Goal: Check status: Check status

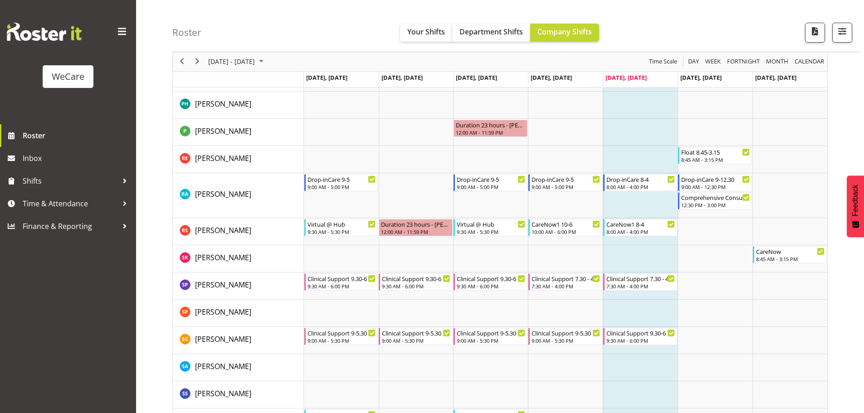
scroll to position [3196, 0]
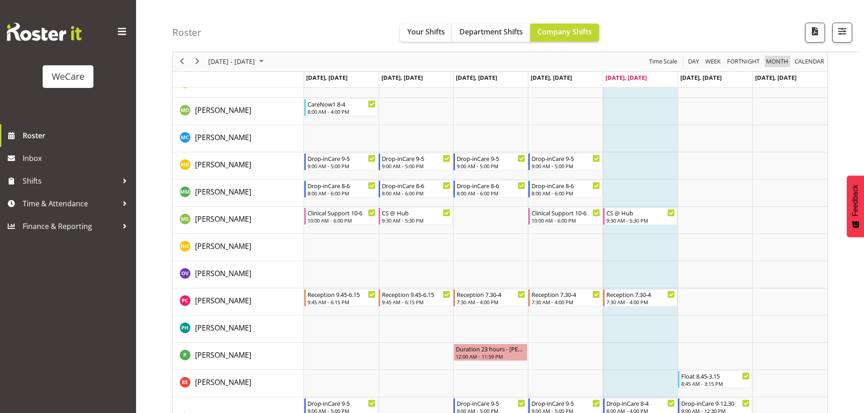
click at [787, 59] on span "Month" at bounding box center [778, 61] width 24 height 11
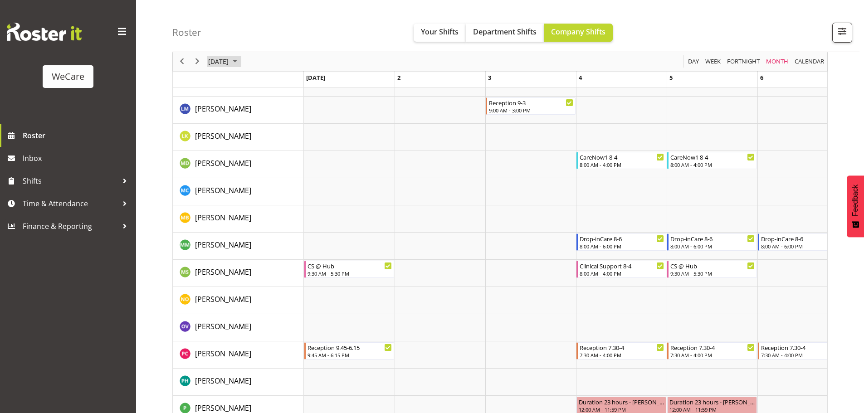
scroll to position [3285, 0]
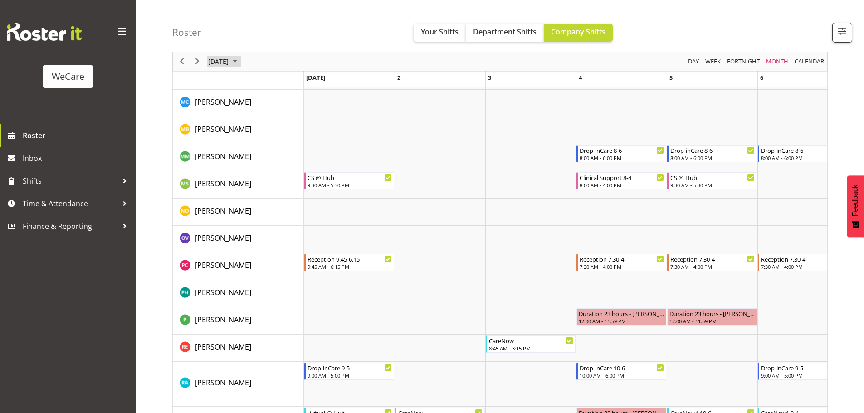
click at [241, 59] on span "August 2025" at bounding box center [235, 61] width 11 height 11
click at [221, 169] on span "Sep" at bounding box center [223, 163] width 20 height 20
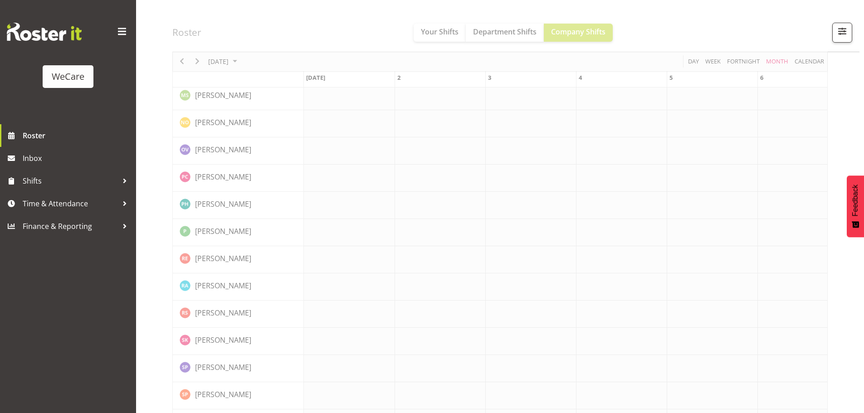
scroll to position [0, 1906]
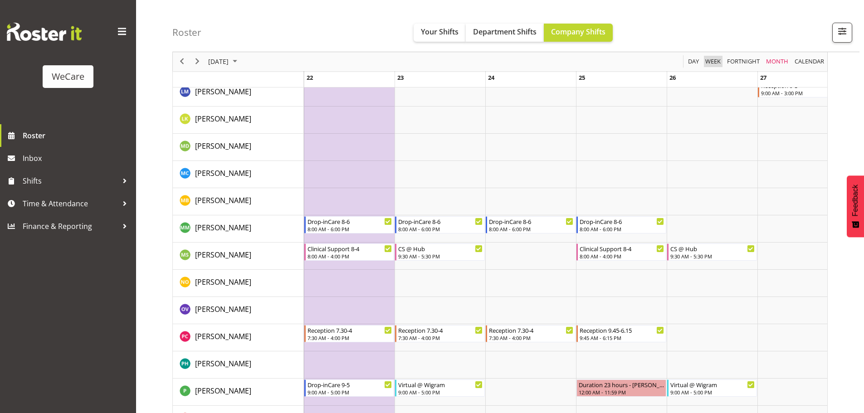
scroll to position [3444, 0]
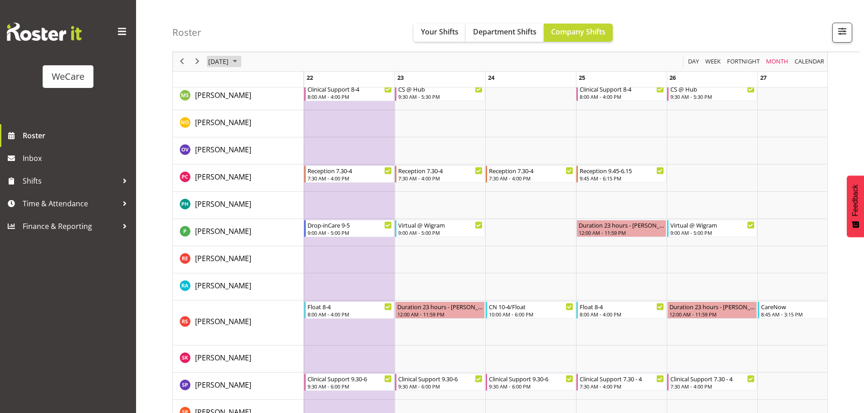
click at [241, 62] on span "August 2025" at bounding box center [235, 61] width 11 height 11
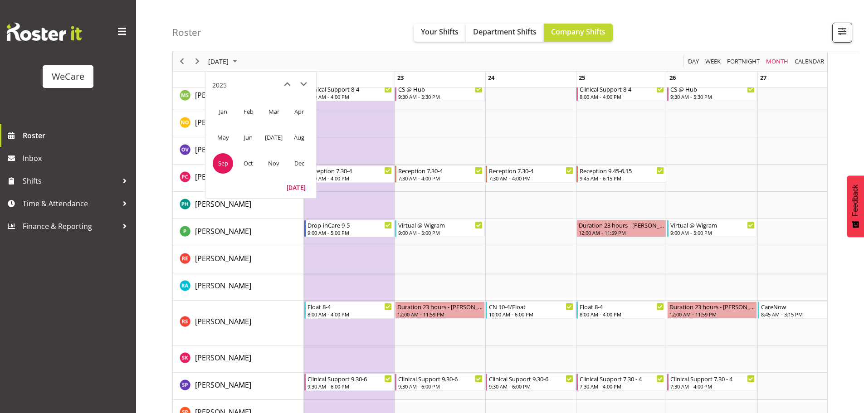
click at [0, 0] on div "of September 2025" at bounding box center [0, 0] width 0 height 0
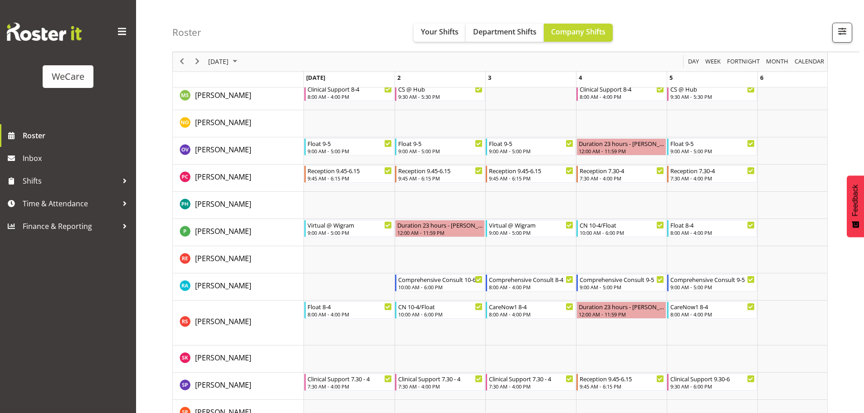
scroll to position [0, 1906]
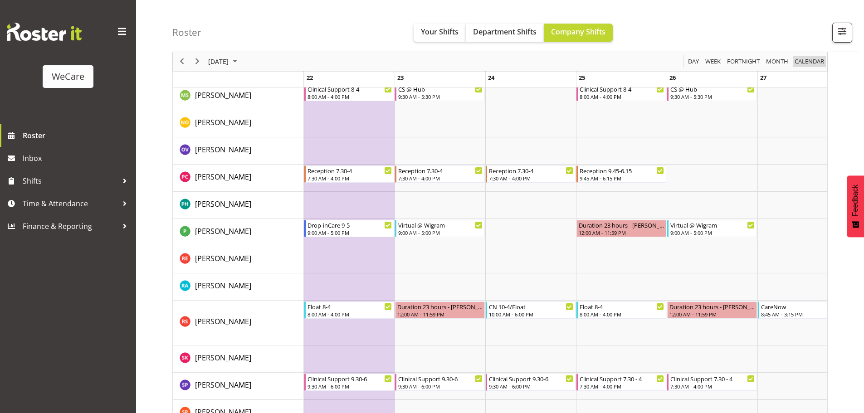
click at [809, 63] on span "calendar" at bounding box center [809, 61] width 31 height 11
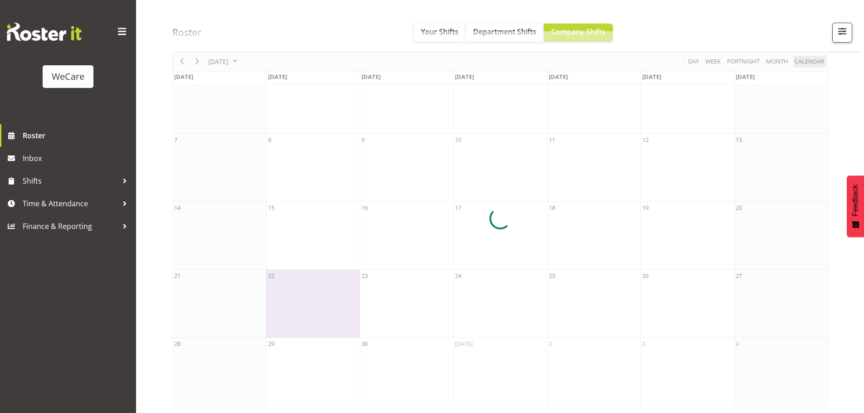
scroll to position [59, 0]
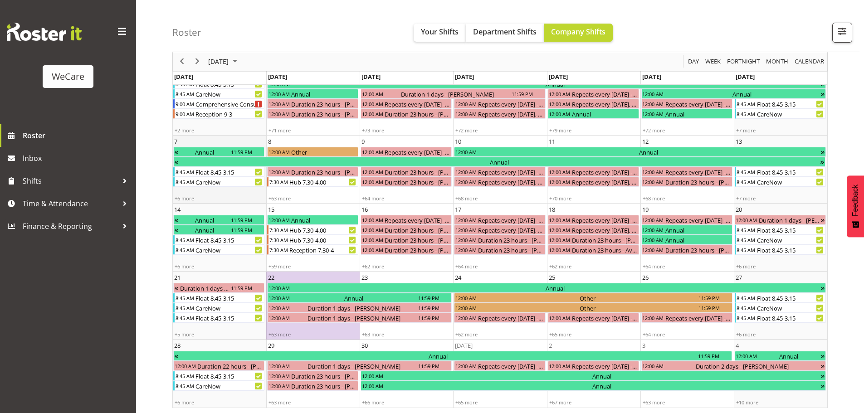
scroll to position [59, 0]
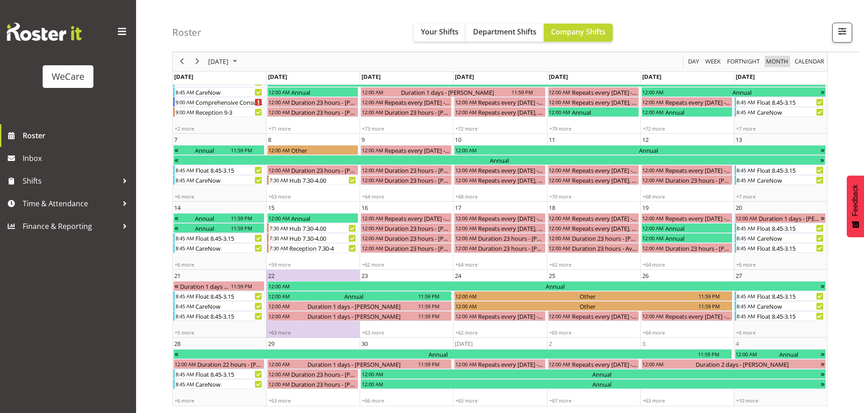
drag, startPoint x: 784, startPoint y: 63, endPoint x: 264, endPoint y: 68, distance: 520.1
click at [784, 63] on span "Month" at bounding box center [778, 61] width 24 height 11
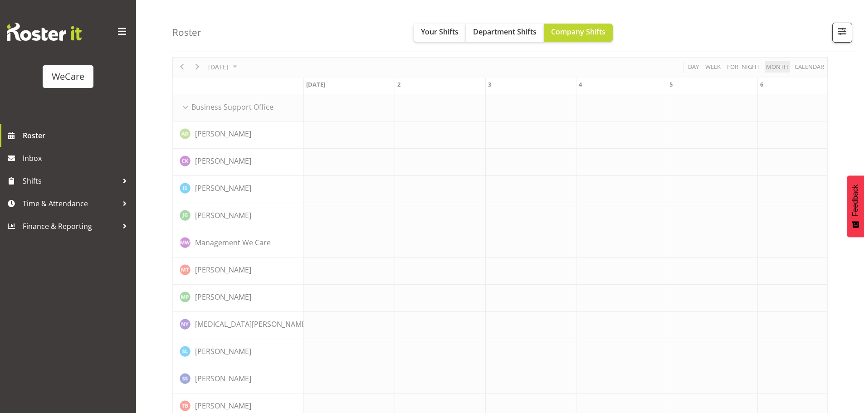
scroll to position [0, 1906]
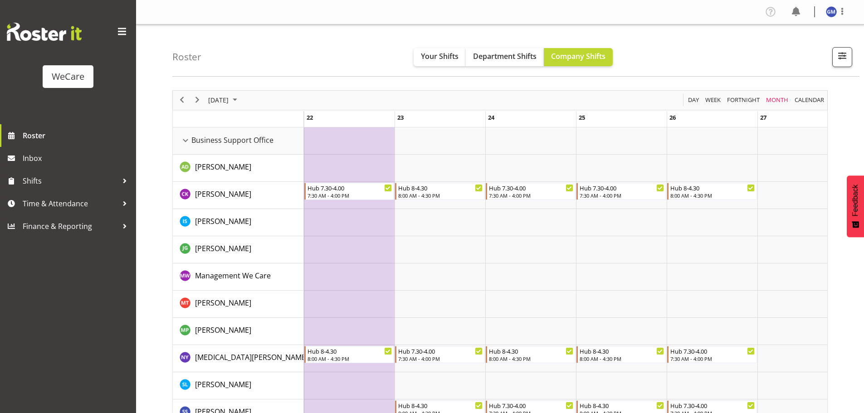
scroll to position [91, 0]
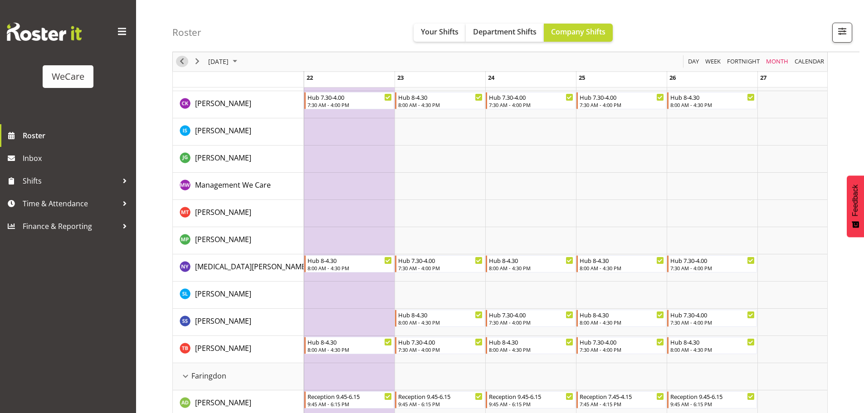
click at [185, 58] on span "Previous" at bounding box center [182, 61] width 11 height 11
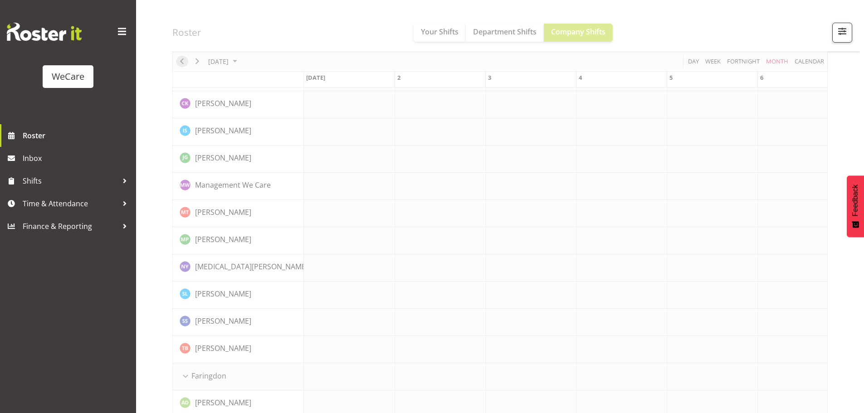
scroll to position [0, 1906]
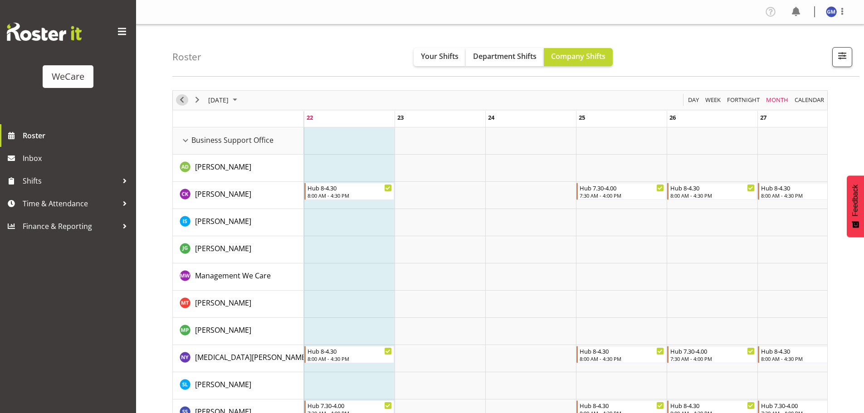
click at [182, 101] on span "Previous" at bounding box center [182, 99] width 11 height 11
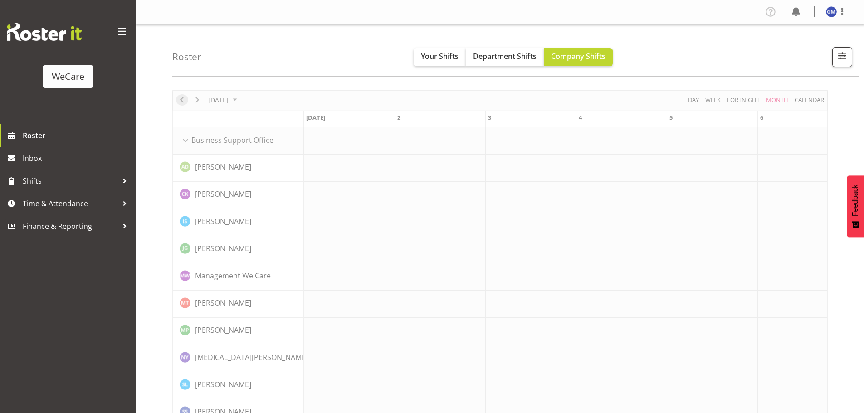
scroll to position [0, 1906]
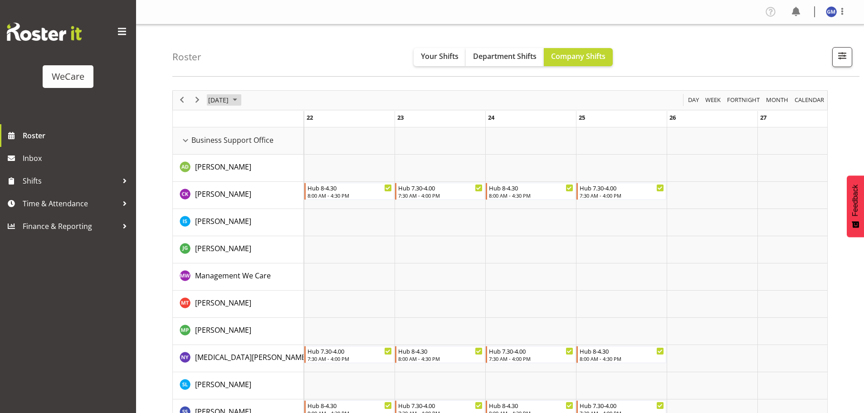
click at [241, 99] on span "July 2025" at bounding box center [235, 99] width 11 height 11
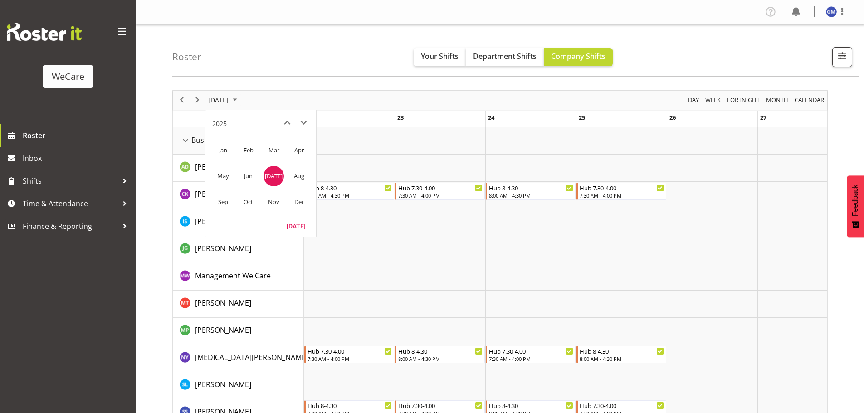
drag, startPoint x: 222, startPoint y: 202, endPoint x: 222, endPoint y: 198, distance: 4.6
click at [220, 202] on span "Sep" at bounding box center [223, 202] width 20 height 20
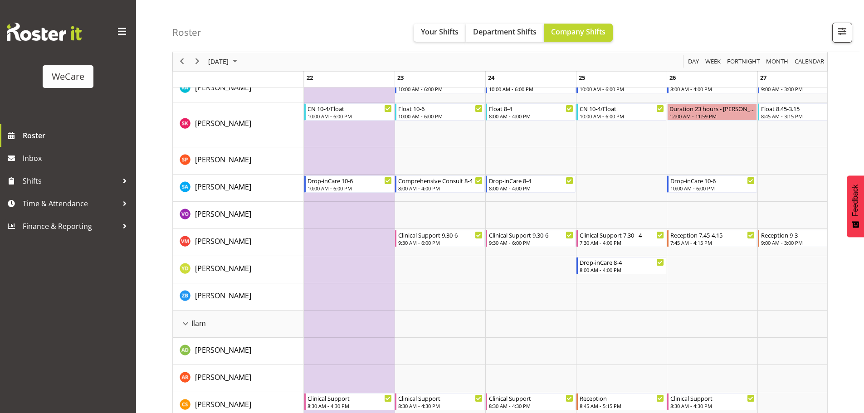
scroll to position [817, 0]
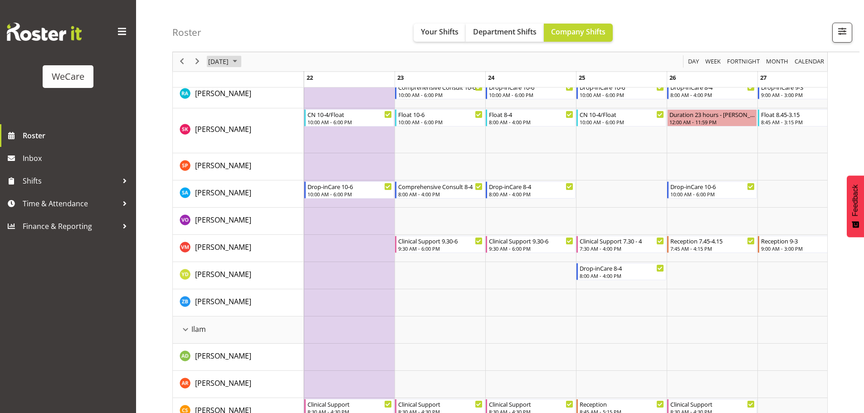
click at [241, 67] on span "September 2025" at bounding box center [235, 61] width 11 height 11
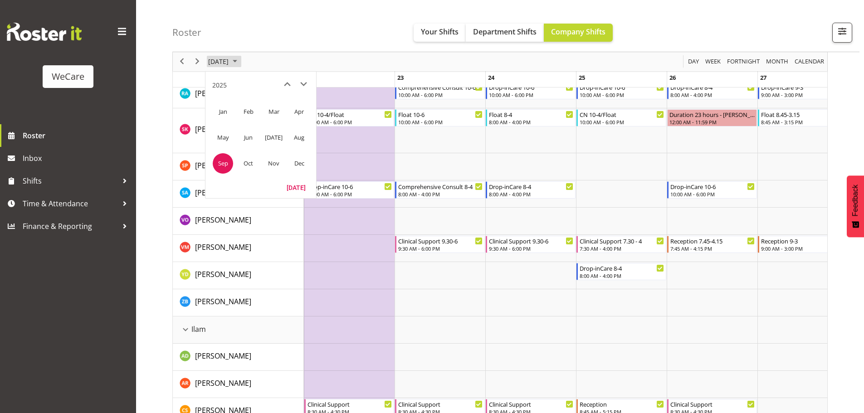
click at [241, 67] on span "September 2025" at bounding box center [235, 61] width 11 height 11
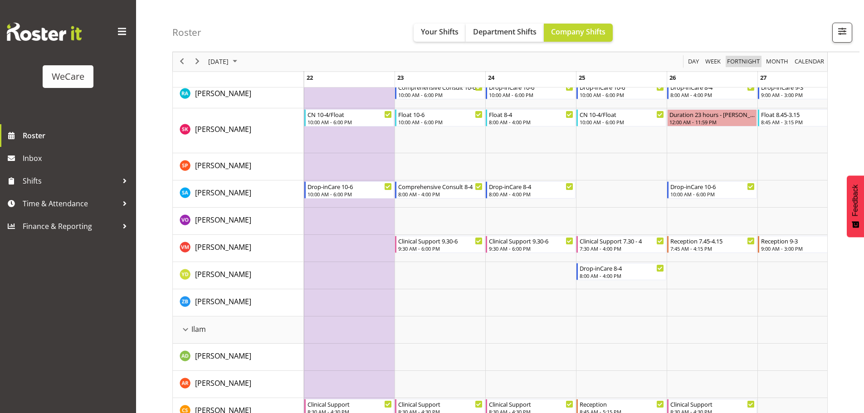
click at [733, 60] on span "Fortnight" at bounding box center [744, 61] width 34 height 11
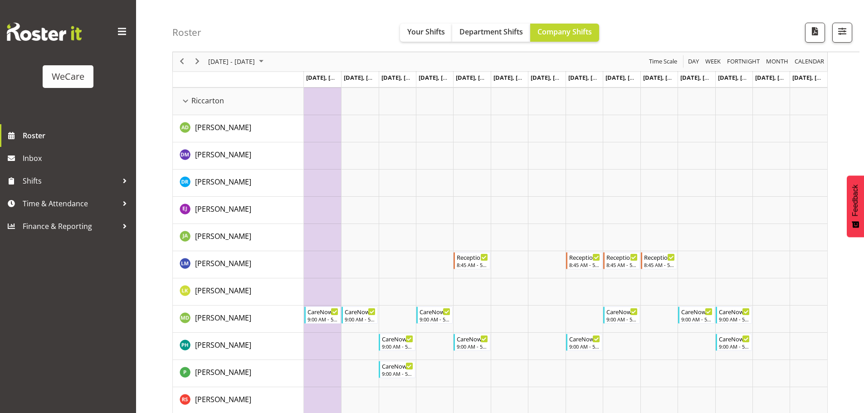
scroll to position [2496, 0]
